Goal: Transaction & Acquisition: Purchase product/service

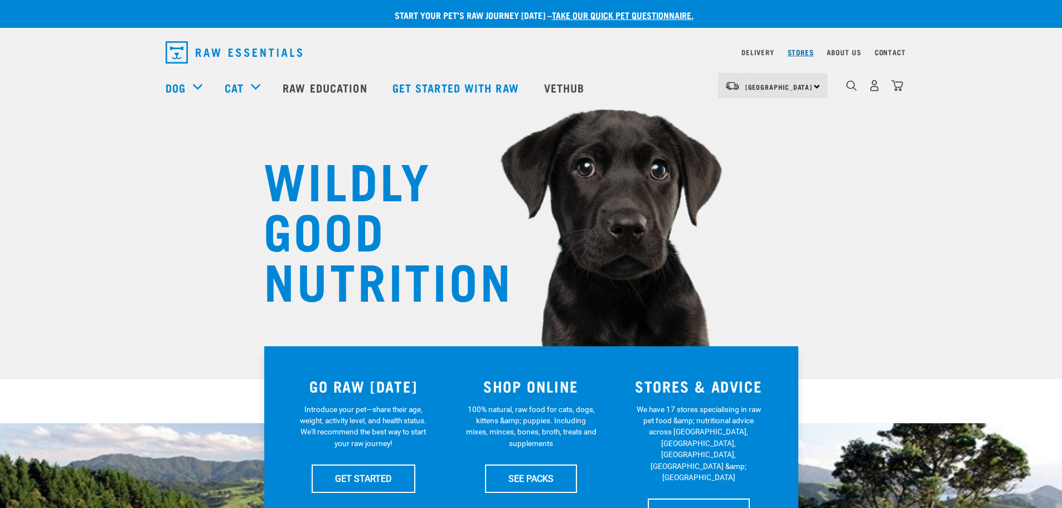
click at [801, 50] on link "Stores" at bounding box center [801, 52] width 26 height 4
click at [898, 88] on img "dropdown navigation" at bounding box center [898, 86] width 12 height 12
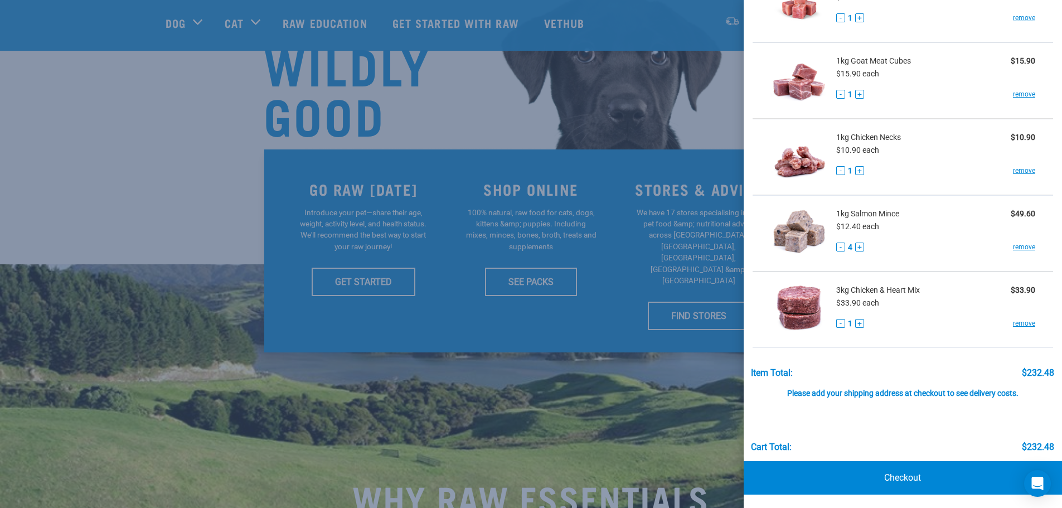
scroll to position [167, 0]
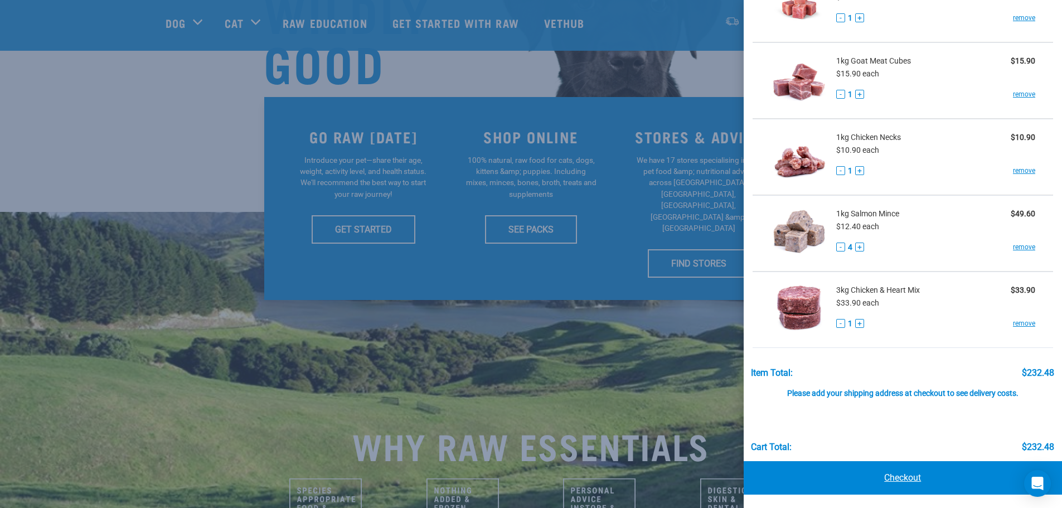
click at [893, 475] on link "Checkout" at bounding box center [903, 477] width 319 height 33
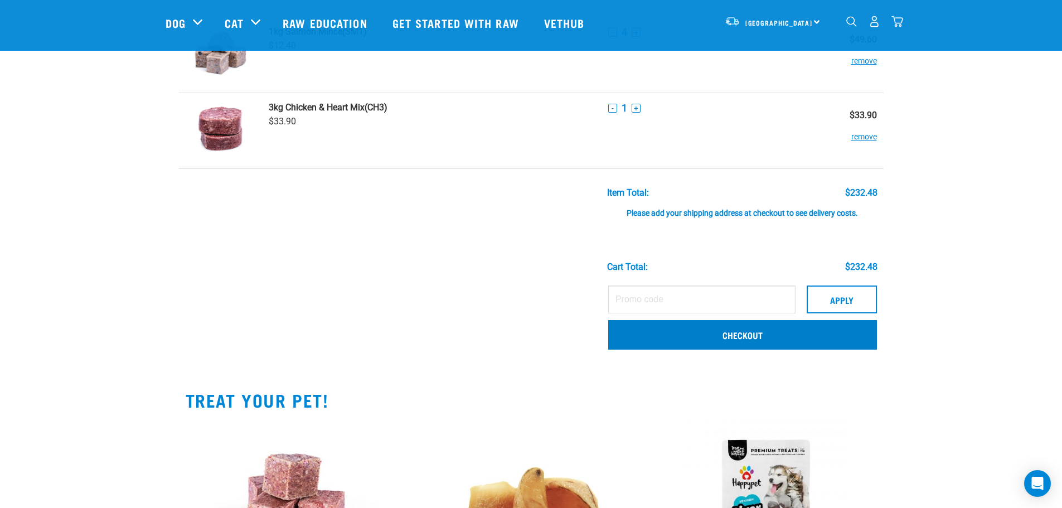
scroll to position [836, 0]
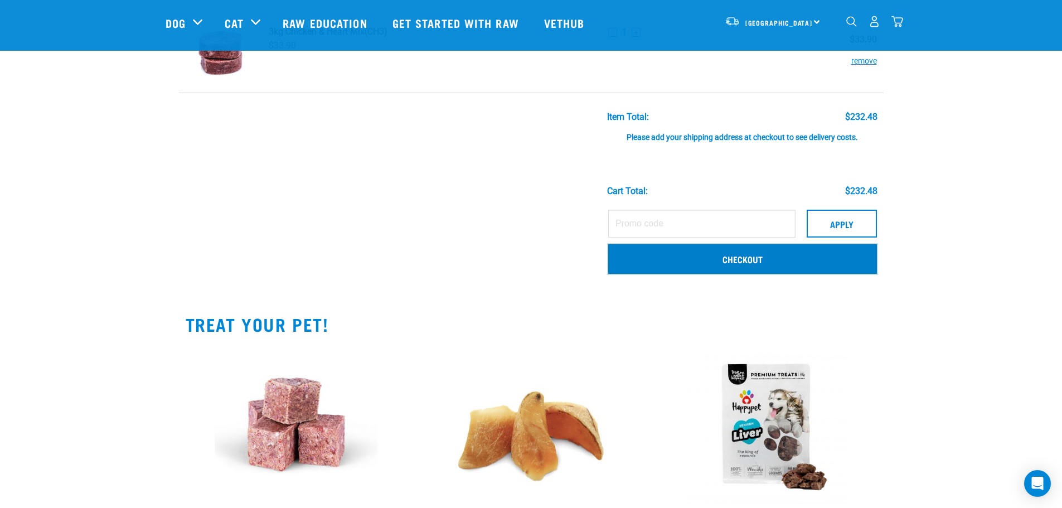
click at [745, 260] on link "Checkout" at bounding box center [742, 258] width 269 height 29
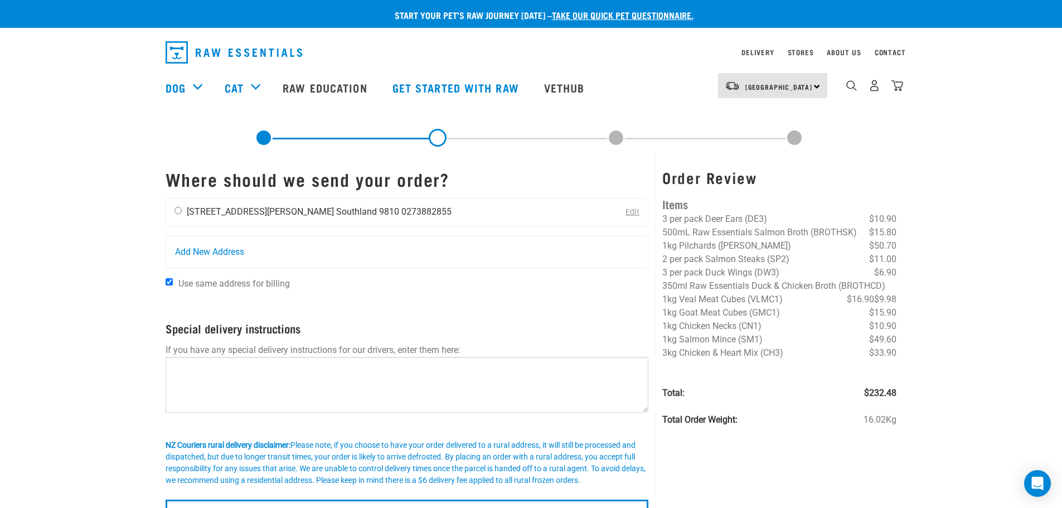
click at [219, 212] on li "47 Arthur Street" at bounding box center [260, 211] width 147 height 11
click at [178, 210] on input "radio" at bounding box center [178, 210] width 7 height 7
radio input "true"
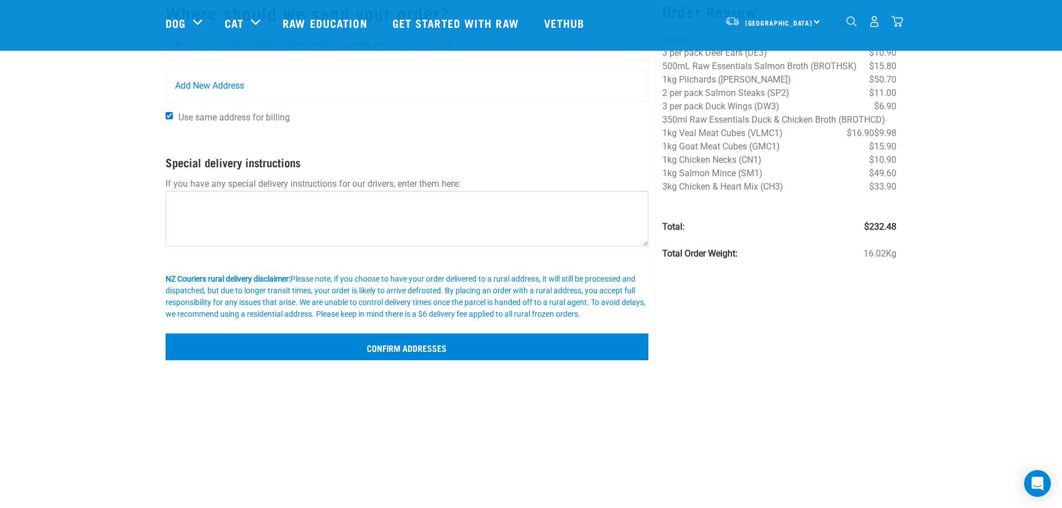
scroll to position [167, 0]
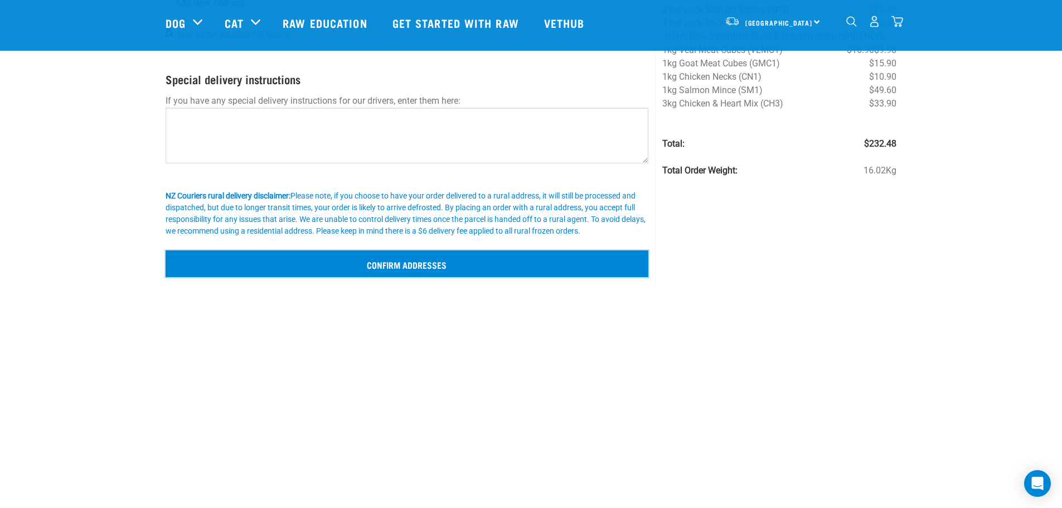
click at [411, 264] on input "Confirm addresses" at bounding box center [407, 263] width 483 height 27
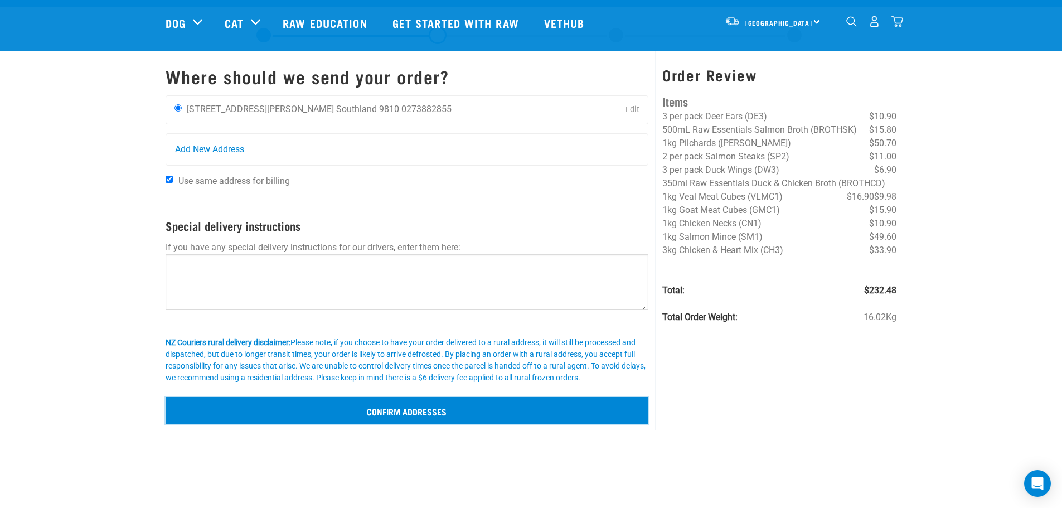
scroll to position [0, 0]
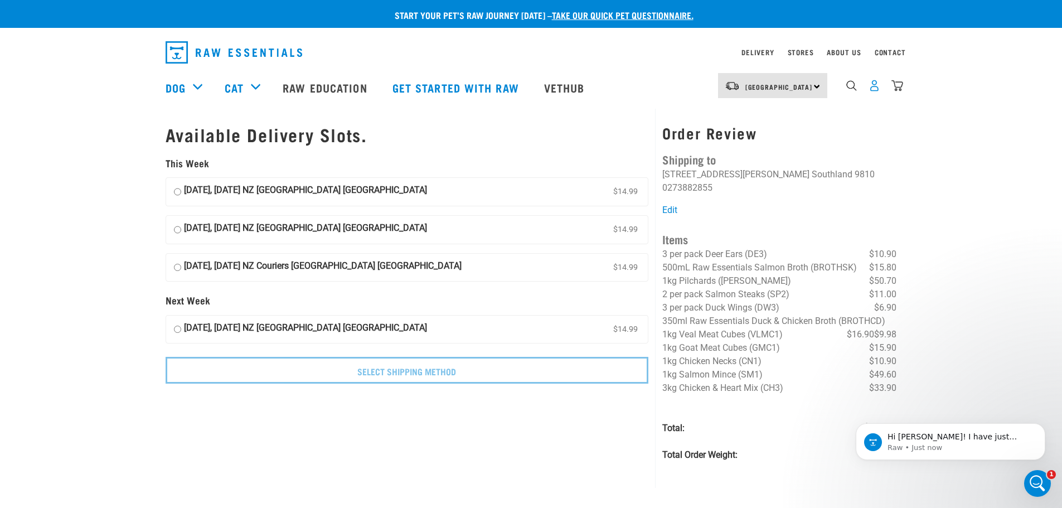
click at [876, 91] on img "dropdown navigation" at bounding box center [875, 86] width 12 height 12
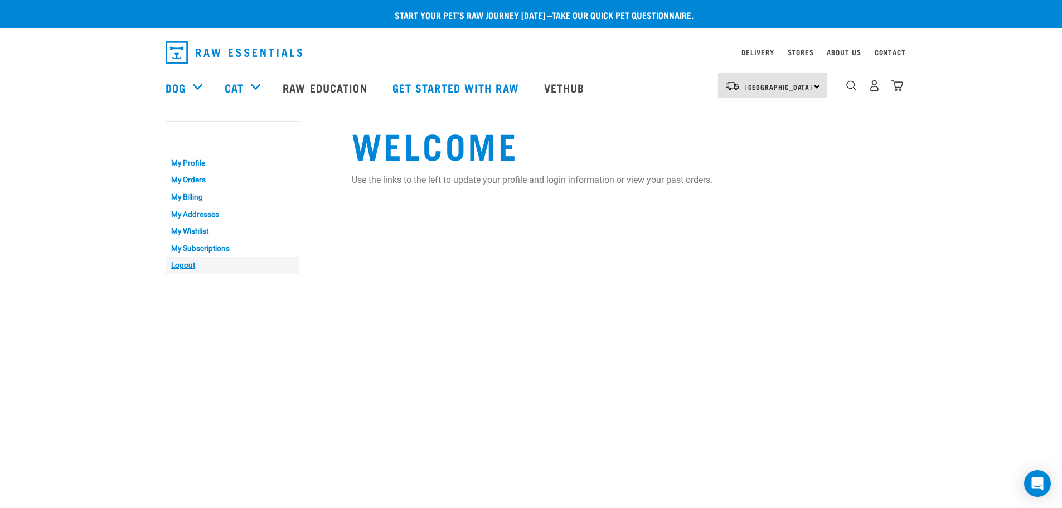
click at [182, 264] on link "Logout" at bounding box center [233, 265] width 134 height 17
